Goal: Information Seeking & Learning: Learn about a topic

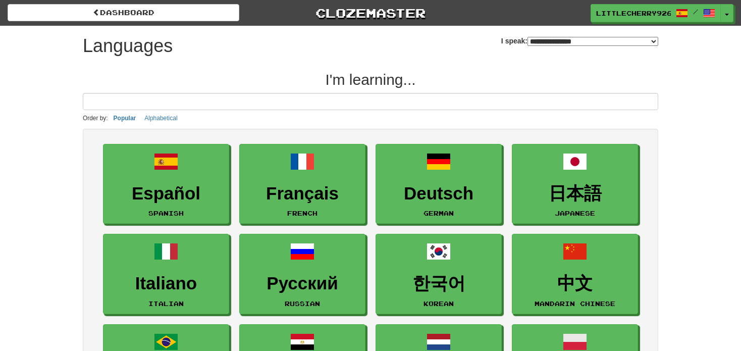
select select "*******"
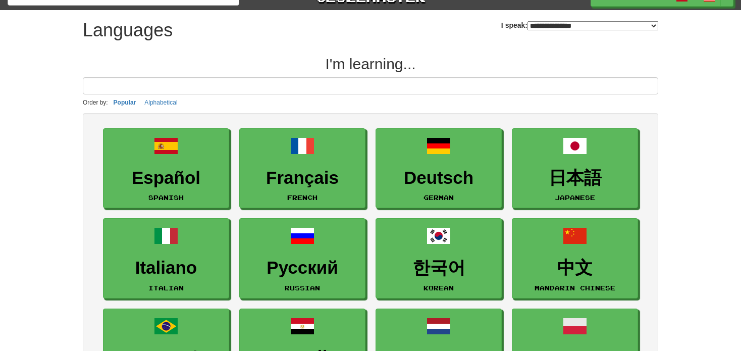
scroll to position [22, 0]
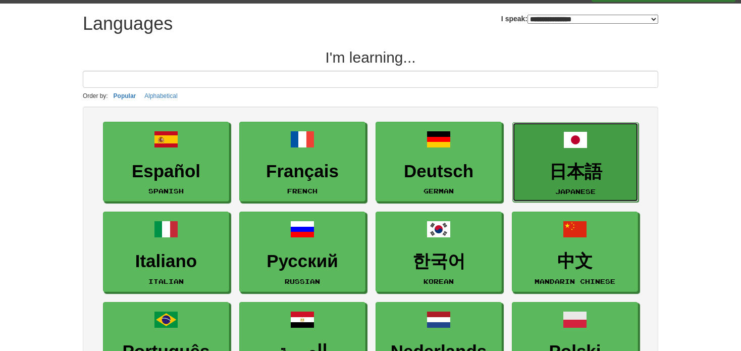
click at [584, 173] on h3 "日本語" at bounding box center [575, 172] width 115 height 20
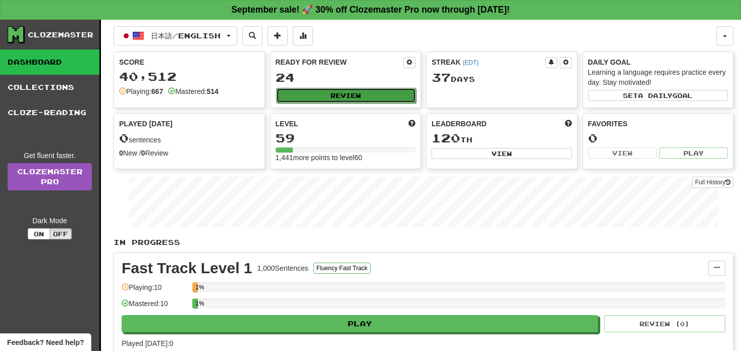
click at [356, 88] on button "Review" at bounding box center [346, 95] width 140 height 15
select select "**"
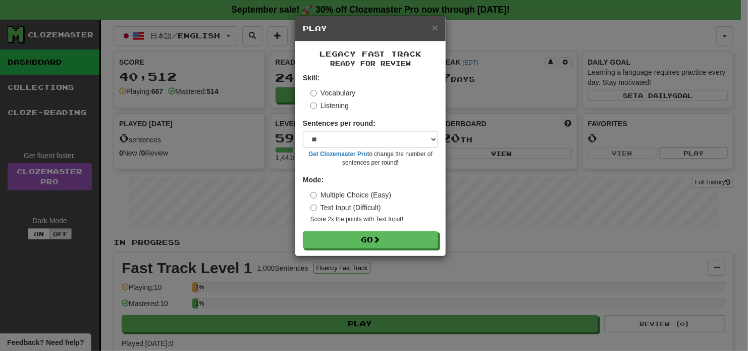
click at [341, 105] on label "Listening" at bounding box center [329, 105] width 38 height 10
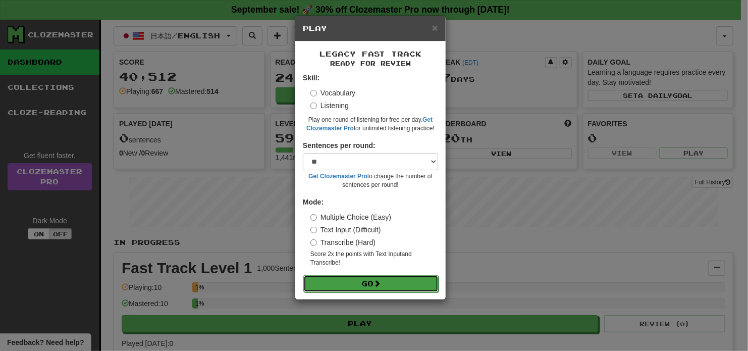
click at [363, 285] on button "Go" at bounding box center [370, 283] width 135 height 17
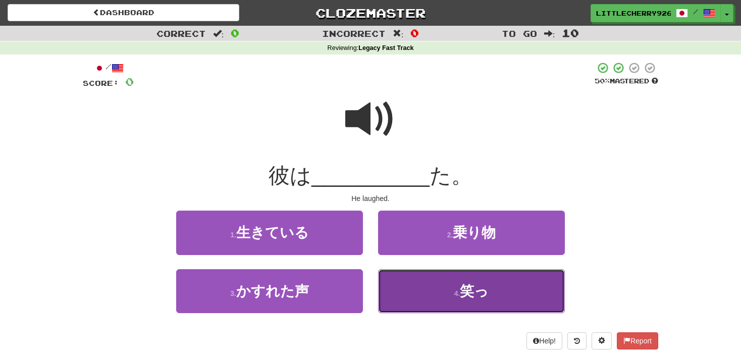
click at [462, 290] on span "笑っ" at bounding box center [474, 291] width 29 height 16
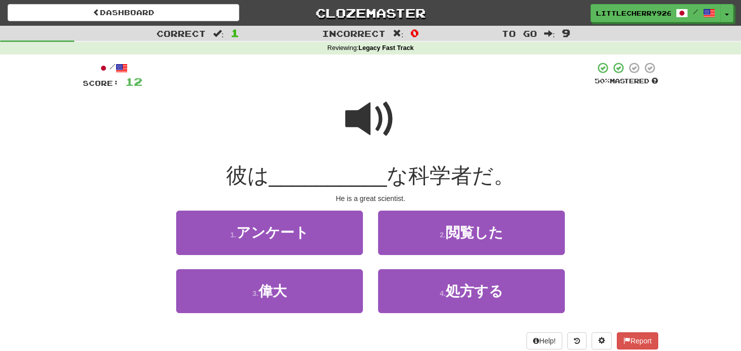
click at [367, 117] on span at bounding box center [370, 119] width 50 height 50
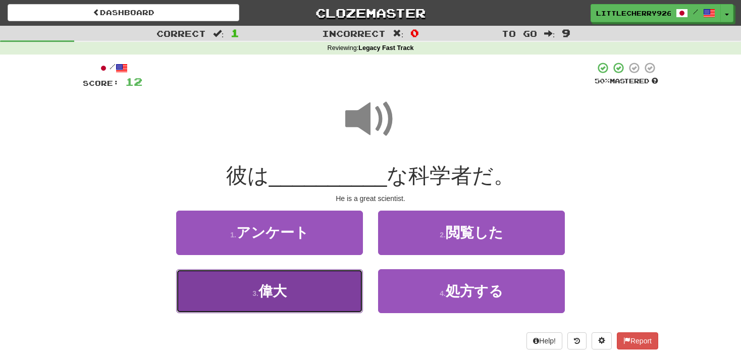
click at [288, 289] on button "3 . 偉大" at bounding box center [269, 291] width 187 height 44
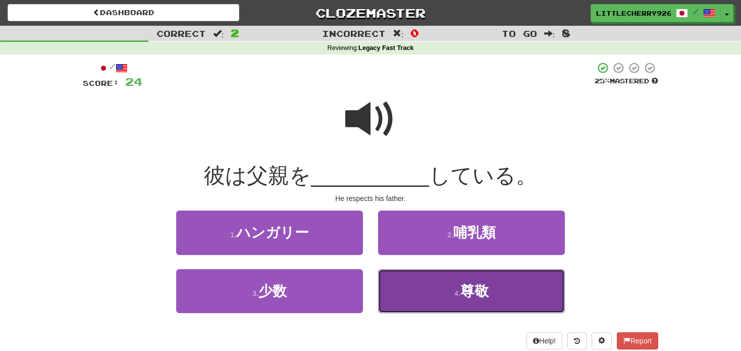
click at [407, 288] on button "4 . 尊敬" at bounding box center [471, 291] width 187 height 44
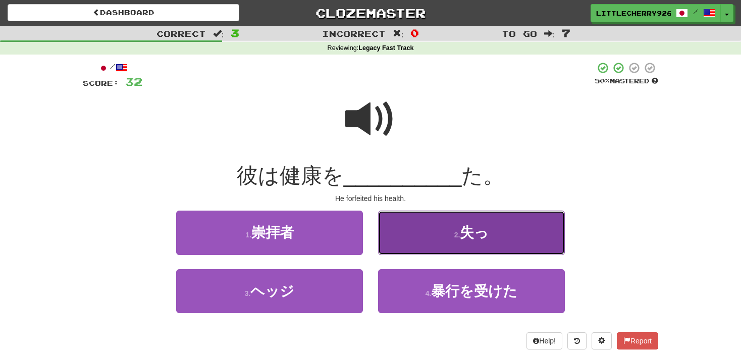
click at [427, 248] on button "2 . 失っ" at bounding box center [471, 232] width 187 height 44
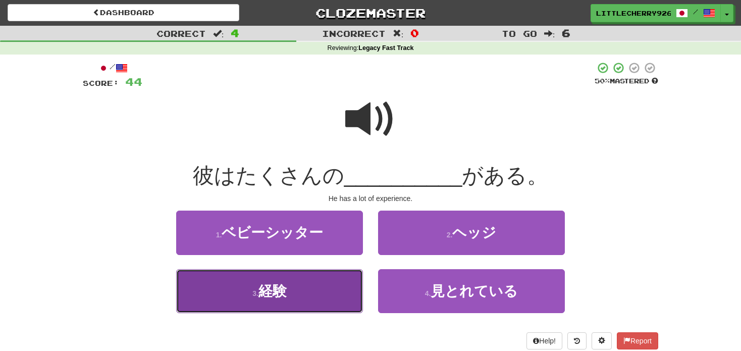
click at [304, 301] on button "3 . 経験" at bounding box center [269, 291] width 187 height 44
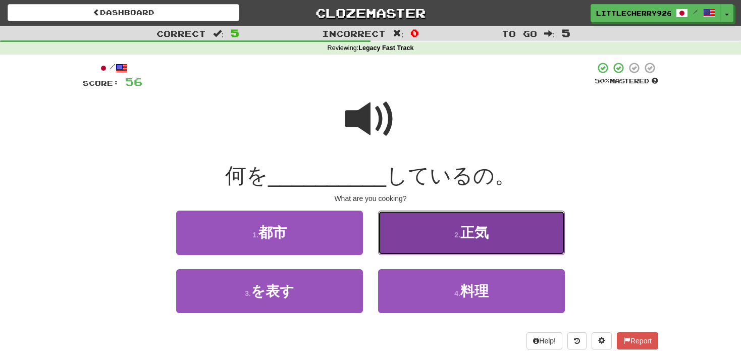
click at [399, 250] on button "2 . 正気" at bounding box center [471, 232] width 187 height 44
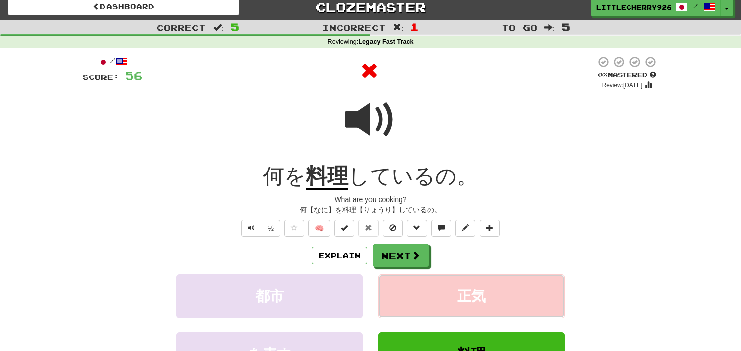
scroll to position [8, 0]
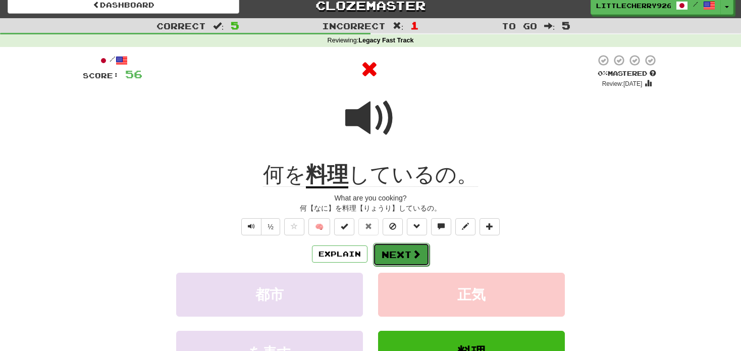
click at [403, 253] on button "Next" at bounding box center [401, 254] width 57 height 23
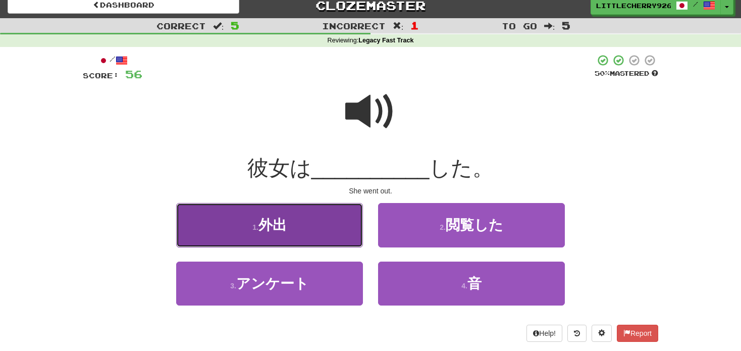
click at [295, 234] on button "1 . 外出" at bounding box center [269, 225] width 187 height 44
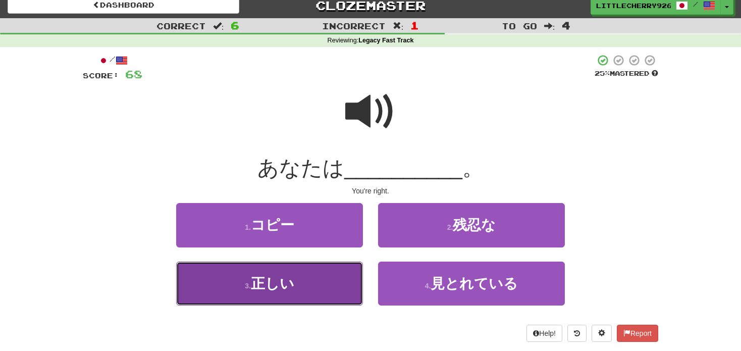
click at [307, 293] on button "3 . 正しい" at bounding box center [269, 283] width 187 height 44
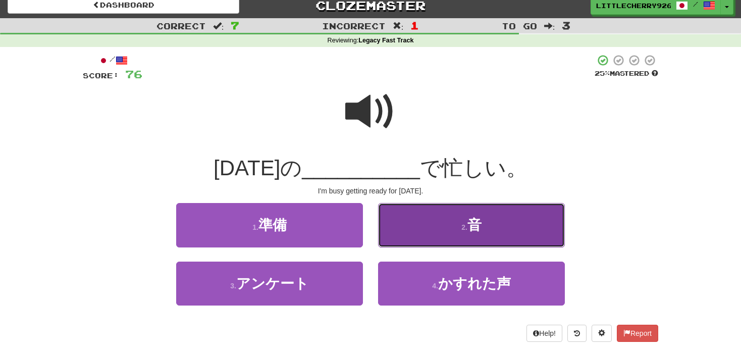
click at [445, 223] on button "2 . 音" at bounding box center [471, 225] width 187 height 44
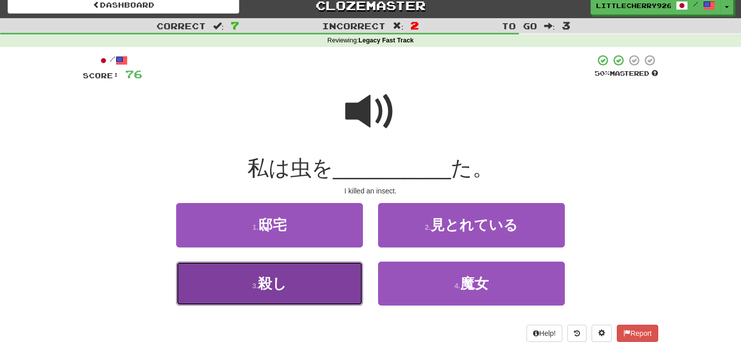
click at [288, 290] on button "3 . 殺し" at bounding box center [269, 283] width 187 height 44
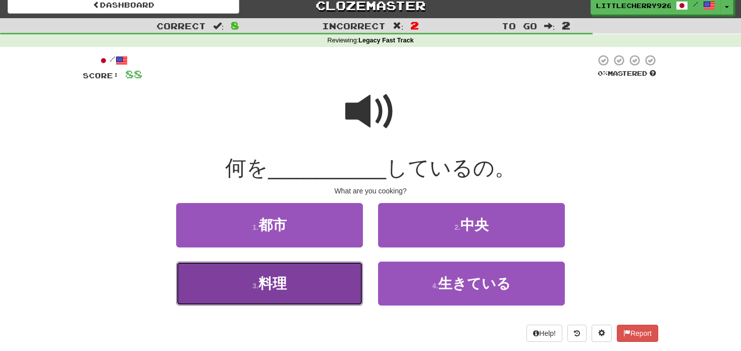
click at [311, 294] on button "3 . 料理" at bounding box center [269, 283] width 187 height 44
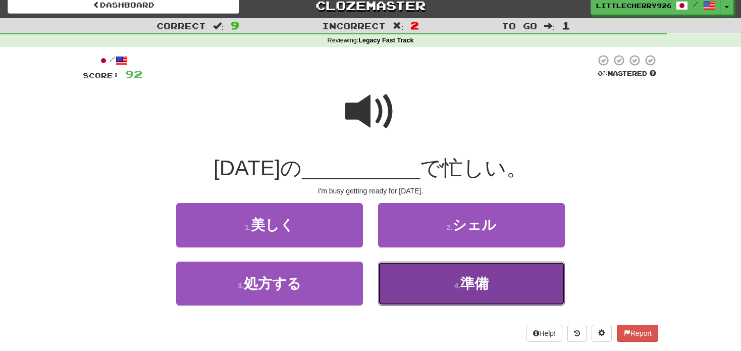
click at [520, 297] on button "4 . 準備" at bounding box center [471, 283] width 187 height 44
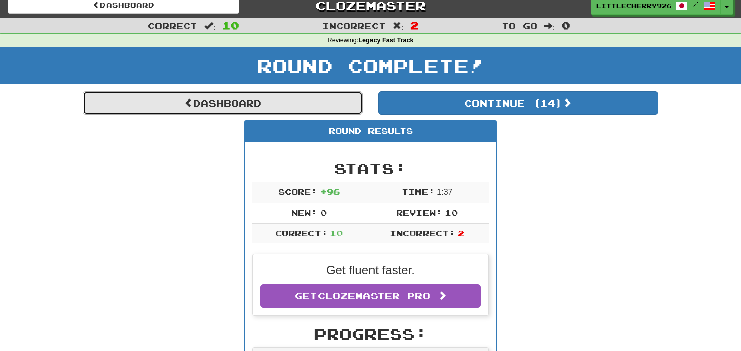
click at [277, 95] on link "Dashboard" at bounding box center [223, 102] width 280 height 23
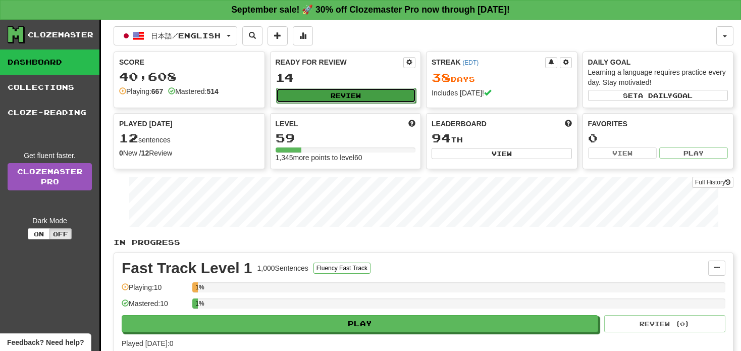
click at [329, 96] on button "Review" at bounding box center [346, 95] width 140 height 15
select select "**"
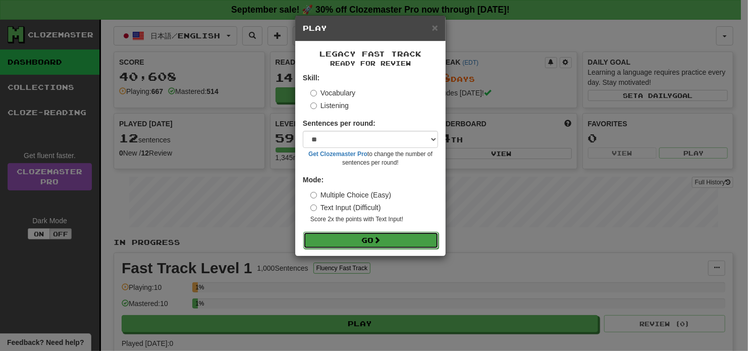
click at [387, 238] on button "Go" at bounding box center [370, 240] width 135 height 17
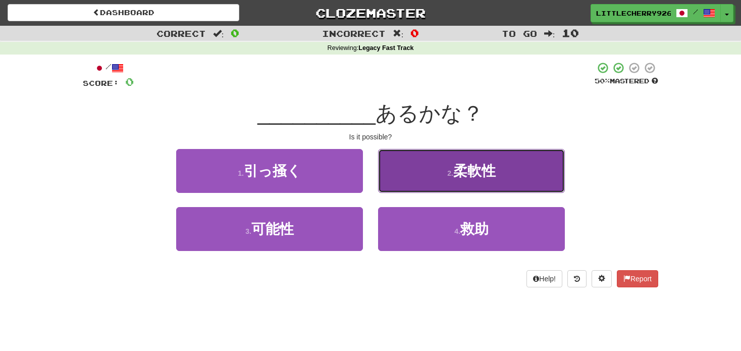
click at [447, 170] on small "2 ." at bounding box center [450, 173] width 6 height 8
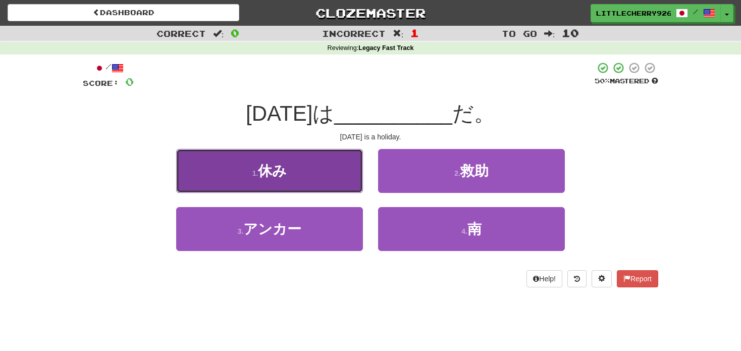
click at [318, 162] on button "1 . 休み" at bounding box center [269, 171] width 187 height 44
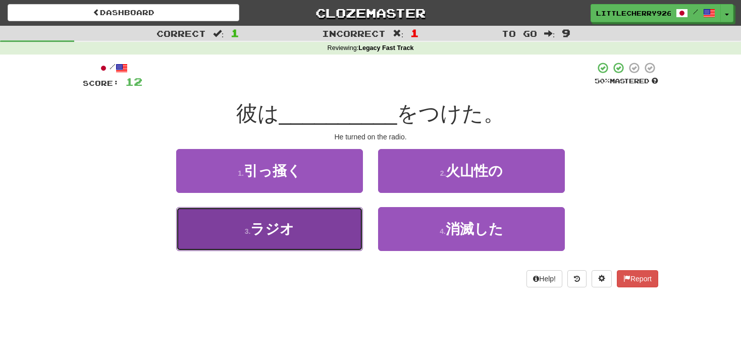
click at [312, 232] on button "3 . ラジオ" at bounding box center [269, 229] width 187 height 44
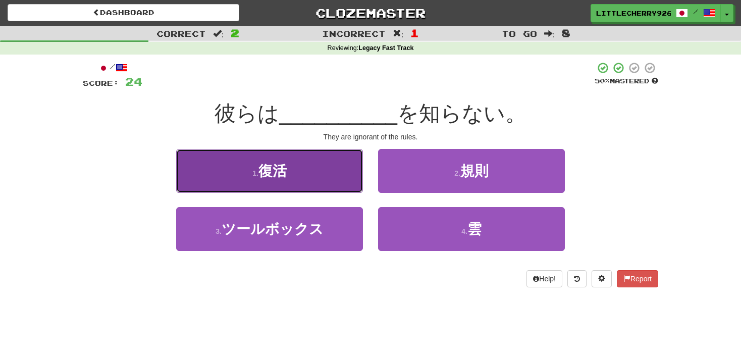
click at [305, 156] on button "1 . 復活" at bounding box center [269, 171] width 187 height 44
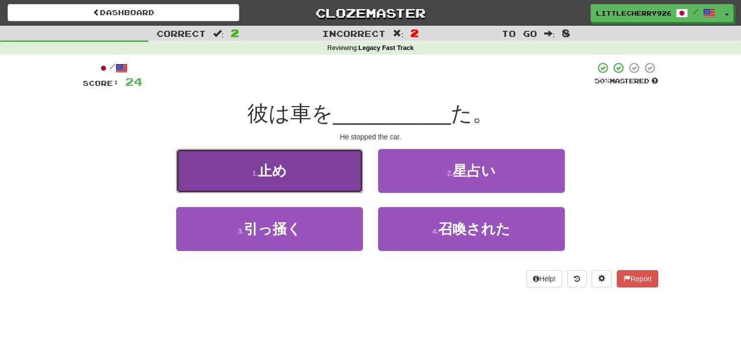
click at [319, 167] on button "1 . 止め" at bounding box center [269, 171] width 187 height 44
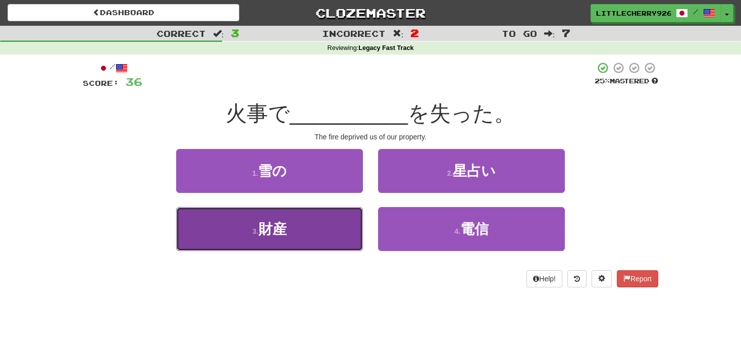
click at [315, 222] on button "3 . 財産" at bounding box center [269, 229] width 187 height 44
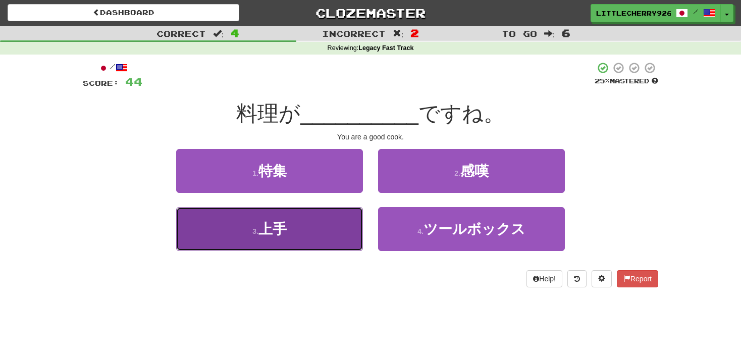
click at [337, 221] on button "3 . 上手" at bounding box center [269, 229] width 187 height 44
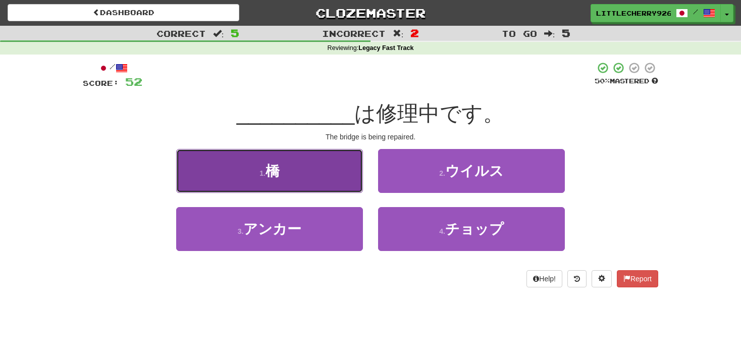
click at [345, 184] on button "1 . 橋" at bounding box center [269, 171] width 187 height 44
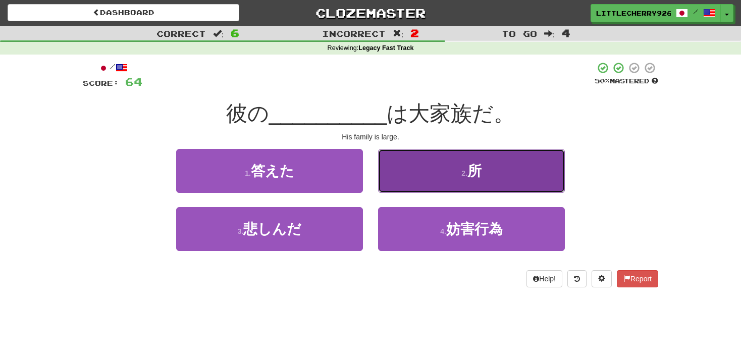
click at [441, 177] on button "2 . 所" at bounding box center [471, 171] width 187 height 44
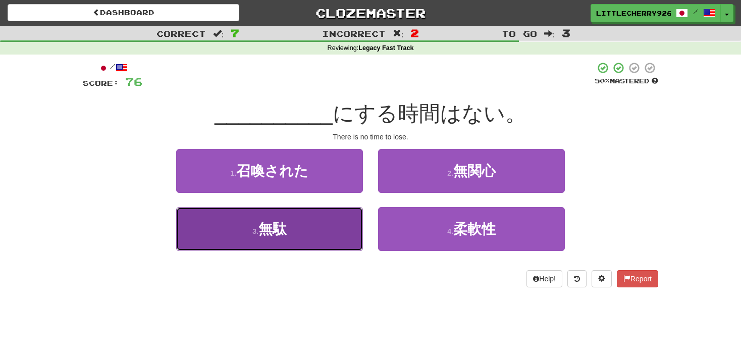
click at [333, 235] on button "3 . 無駄" at bounding box center [269, 229] width 187 height 44
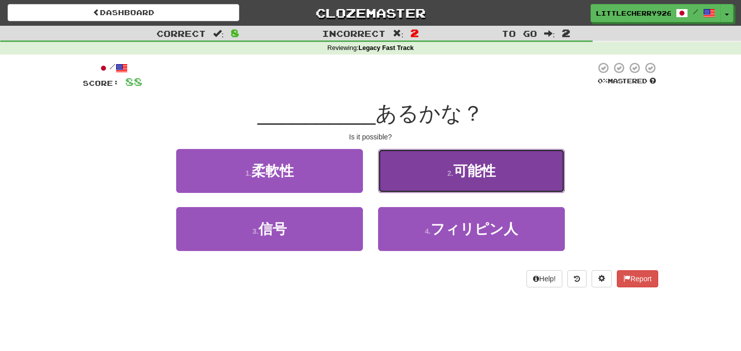
click at [409, 192] on button "2 . 可能性" at bounding box center [471, 171] width 187 height 44
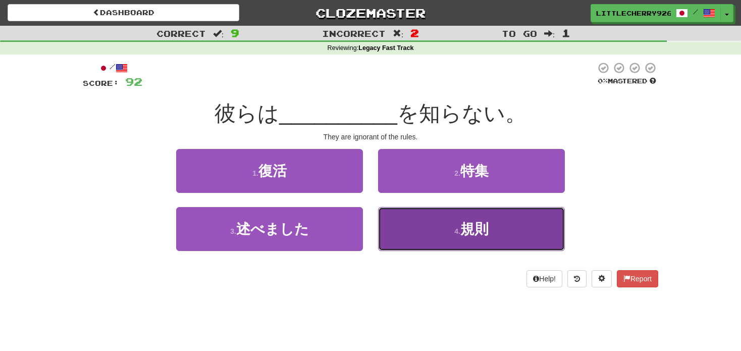
click at [416, 228] on button "4 . 規則" at bounding box center [471, 229] width 187 height 44
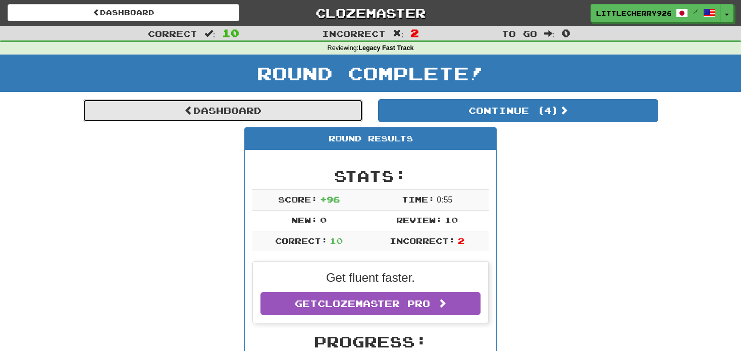
click at [299, 111] on link "Dashboard" at bounding box center [223, 110] width 280 height 23
